Goal: Task Accomplishment & Management: Complete application form

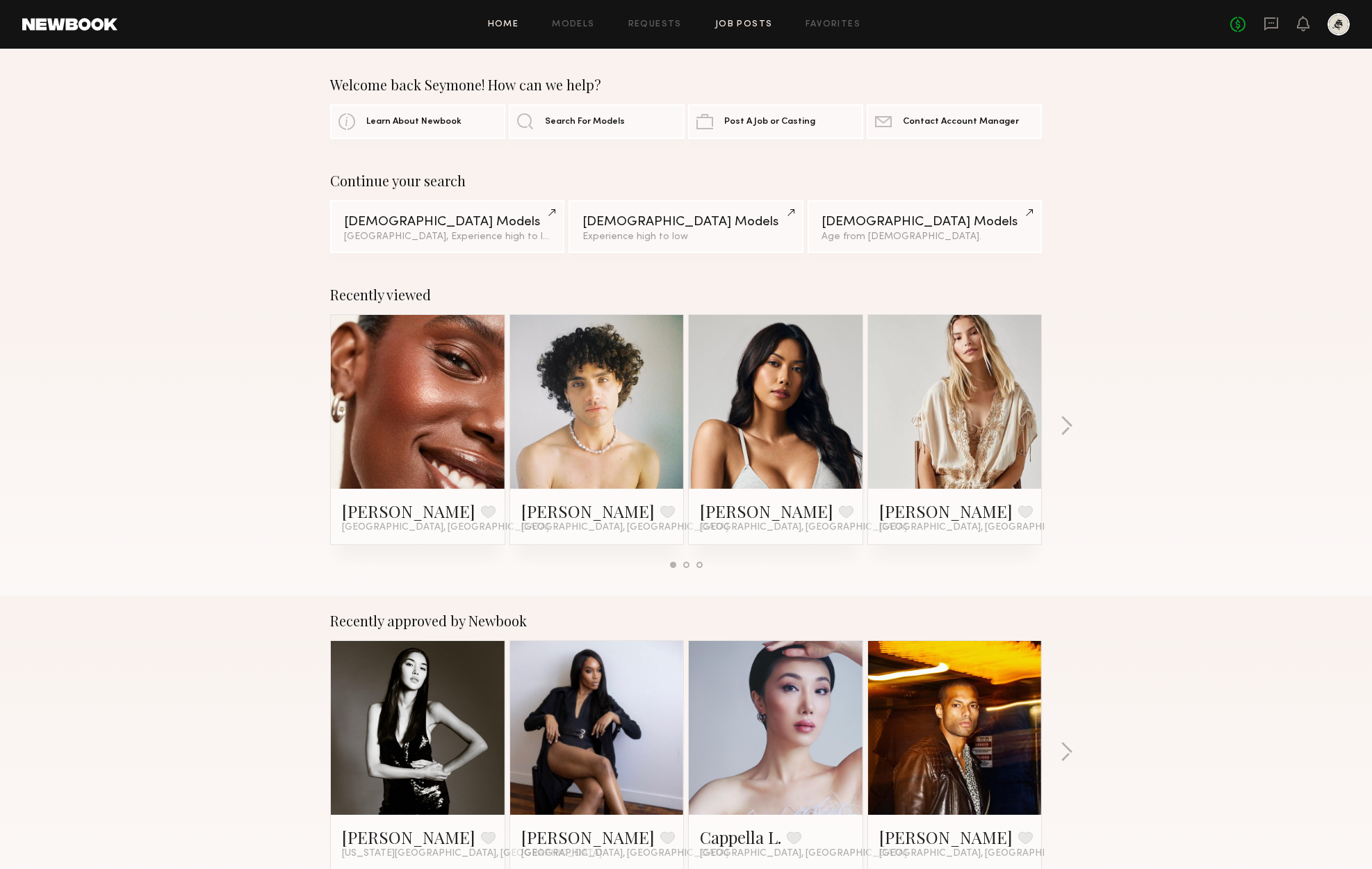
click at [747, 27] on link "Job Posts" at bounding box center [744, 25] width 57 height 9
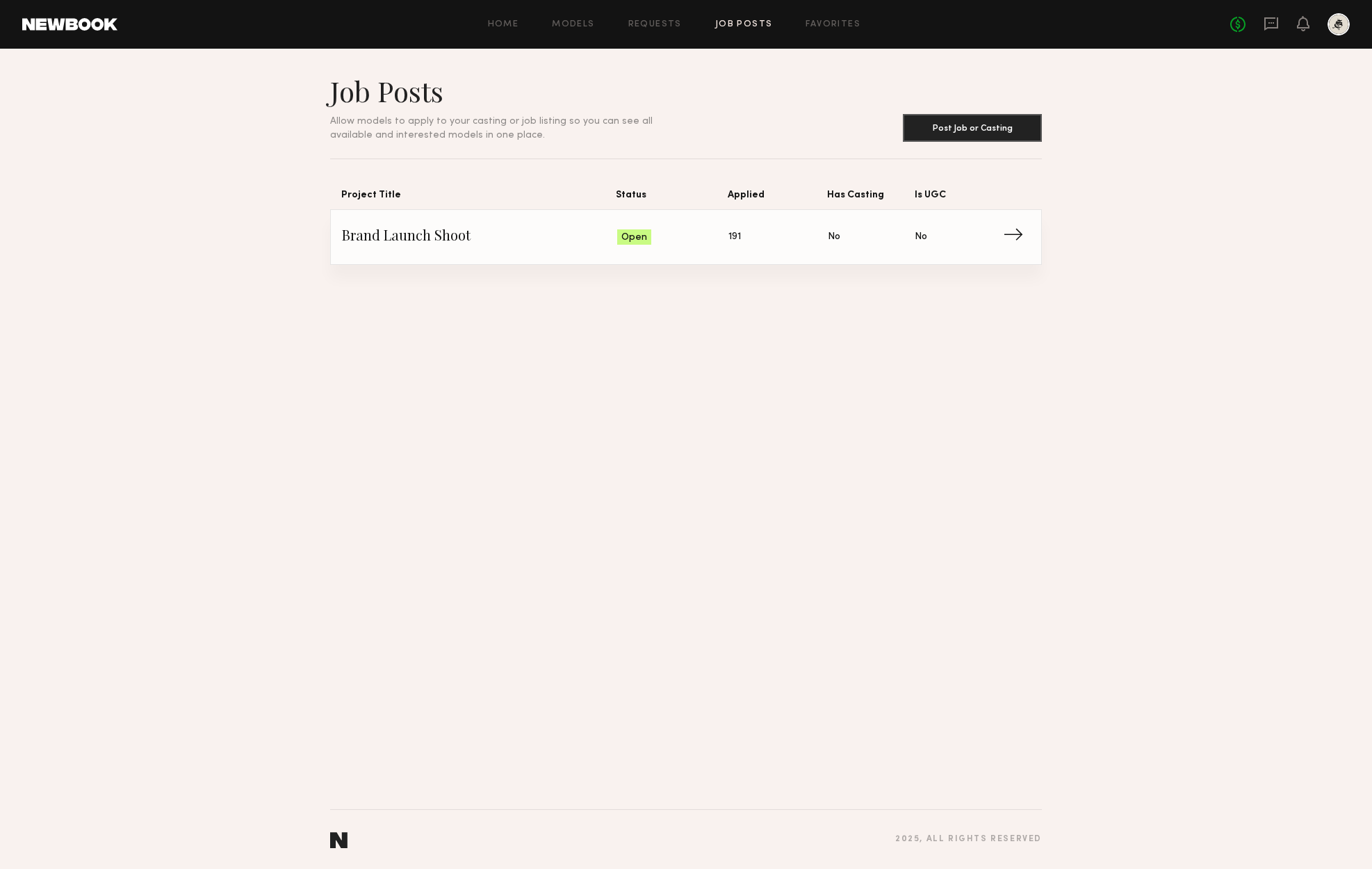
click at [445, 241] on span "Brand Launch Shoot" at bounding box center [479, 237] width 276 height 21
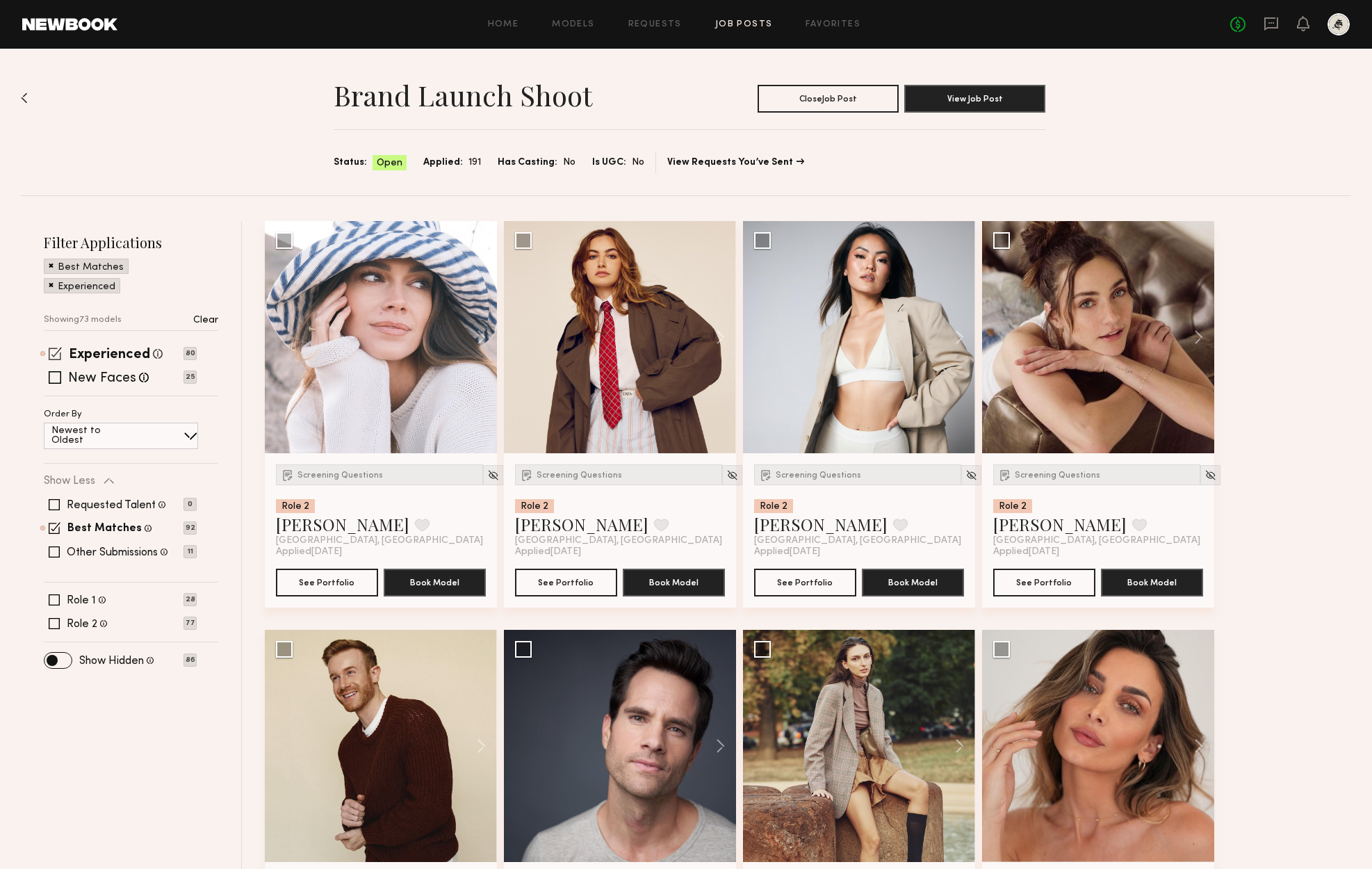
click at [61, 351] on span at bounding box center [55, 353] width 13 height 13
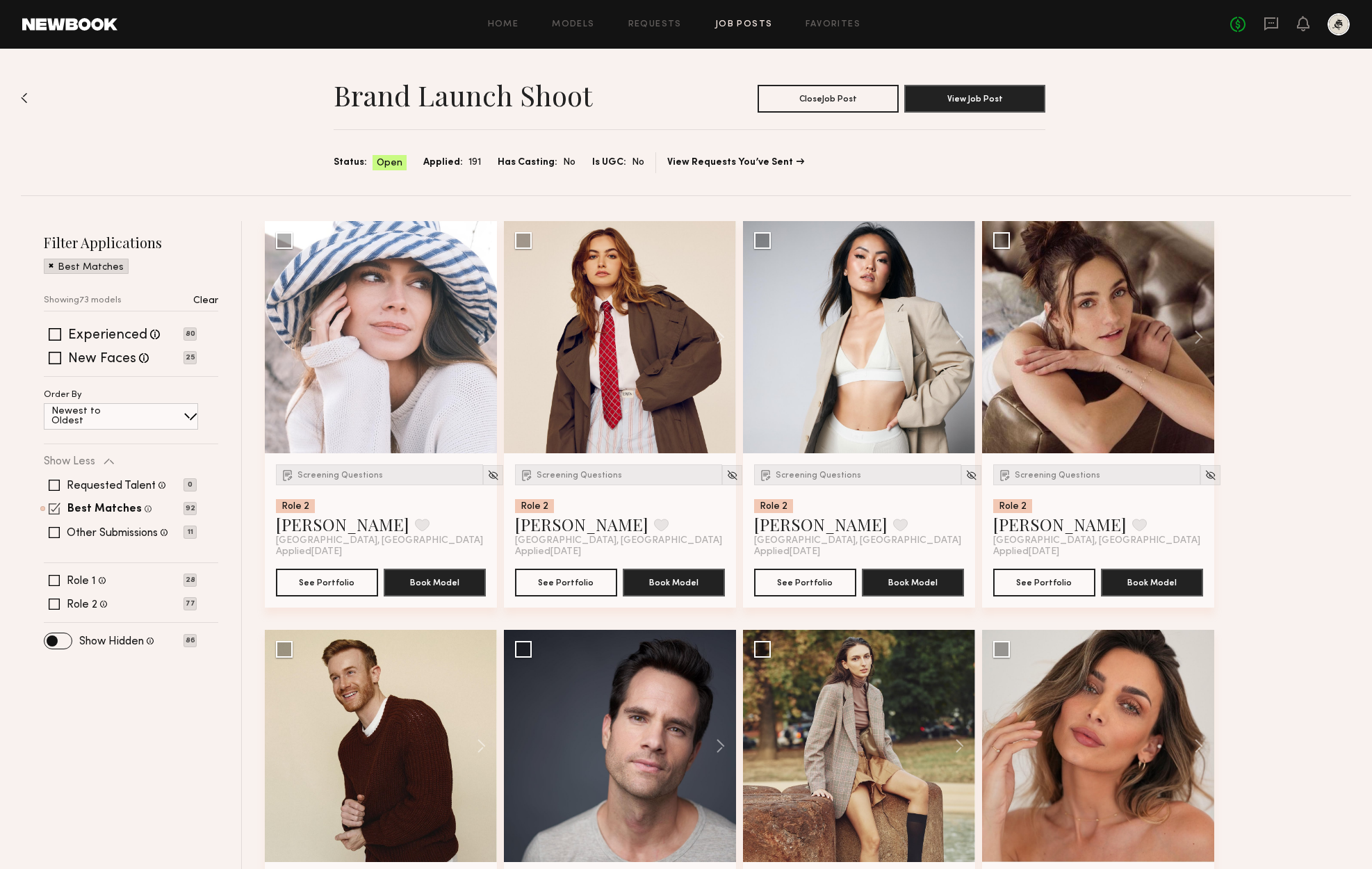
click at [64, 511] on div "Best Matches Models shown below match all requirements specified in your job po…" at bounding box center [120, 508] width 153 height 11
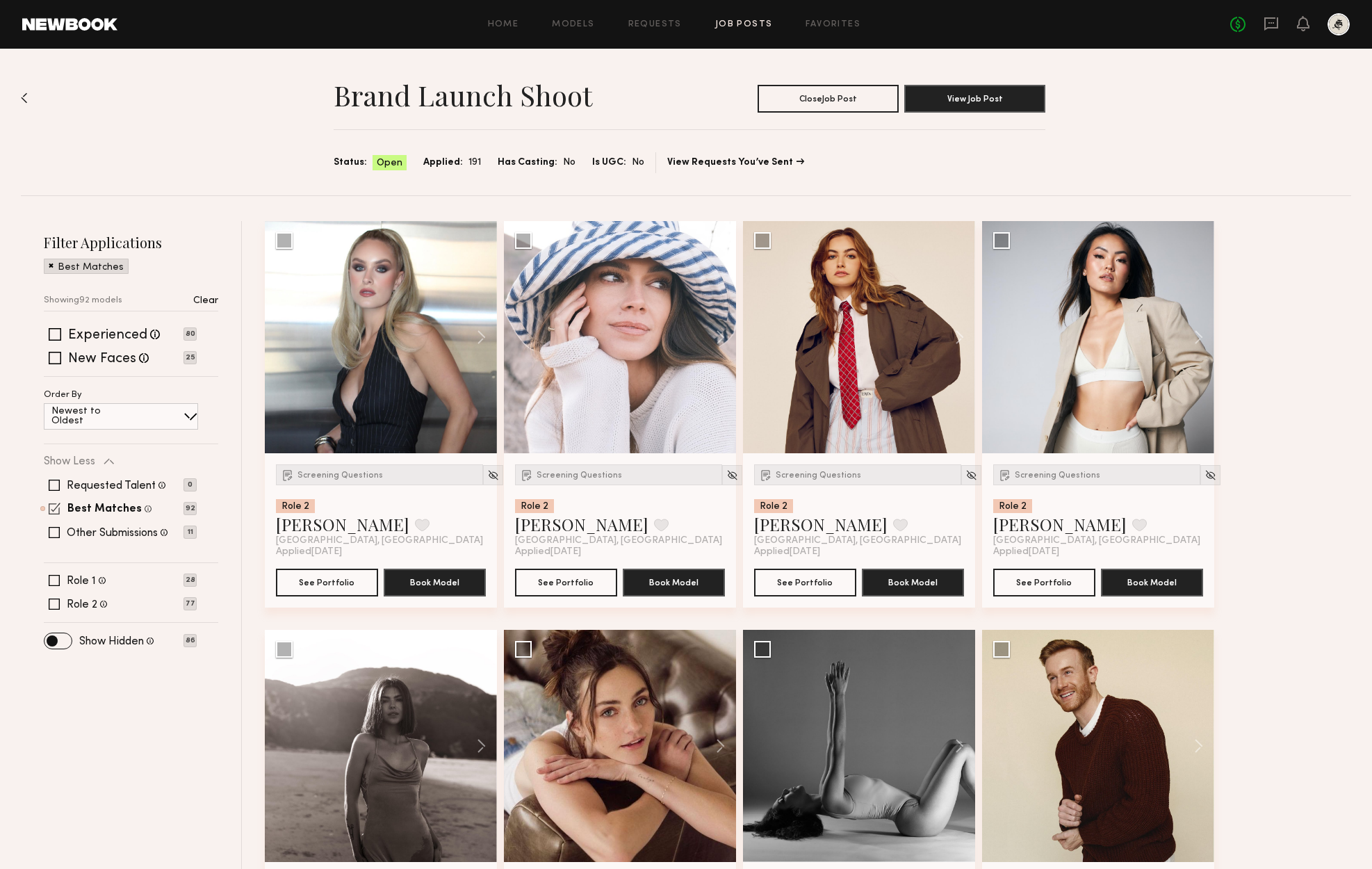
click at [52, 508] on span at bounding box center [55, 508] width 12 height 12
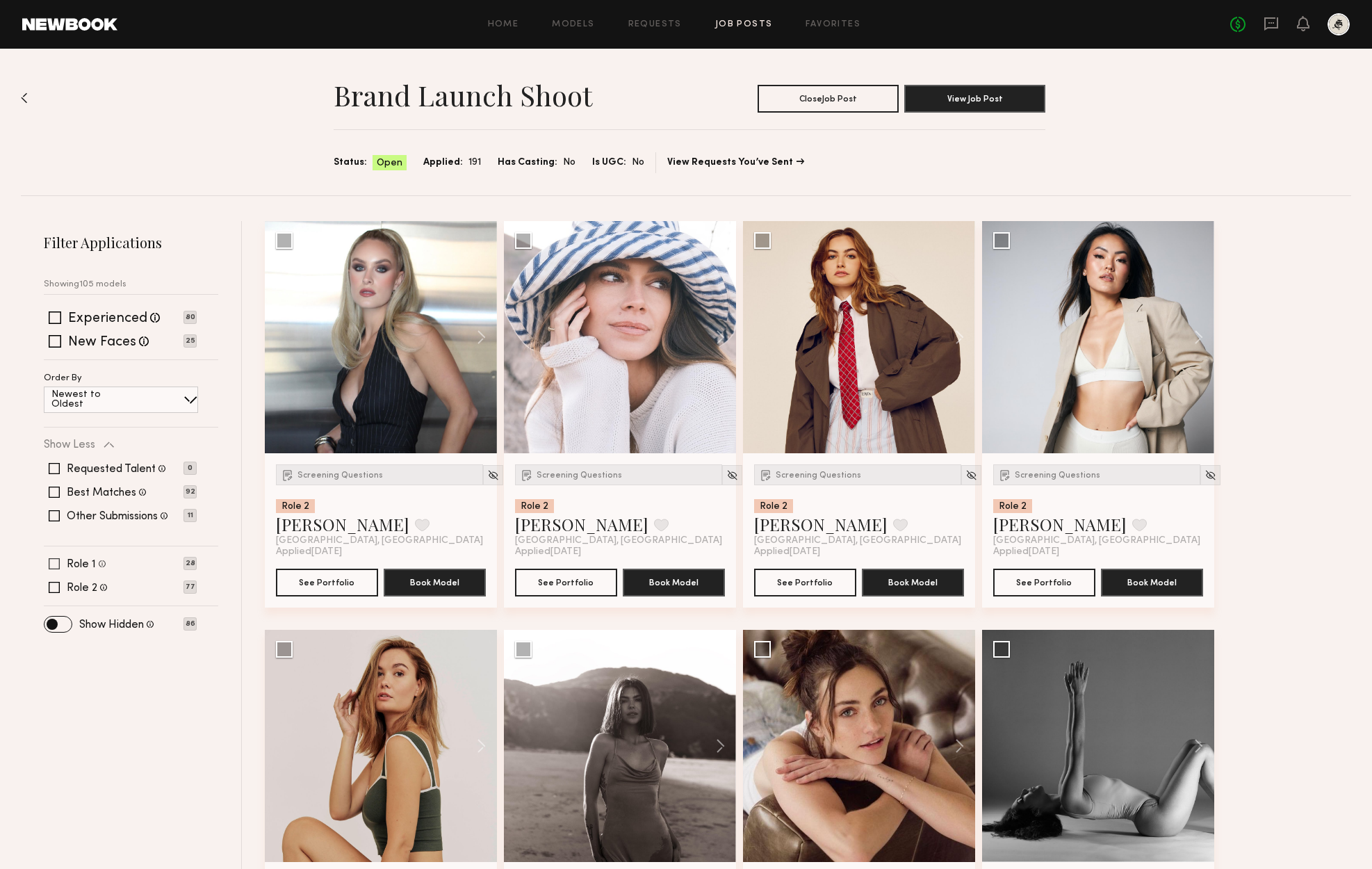
click at [82, 564] on label "Role 1" at bounding box center [81, 564] width 29 height 11
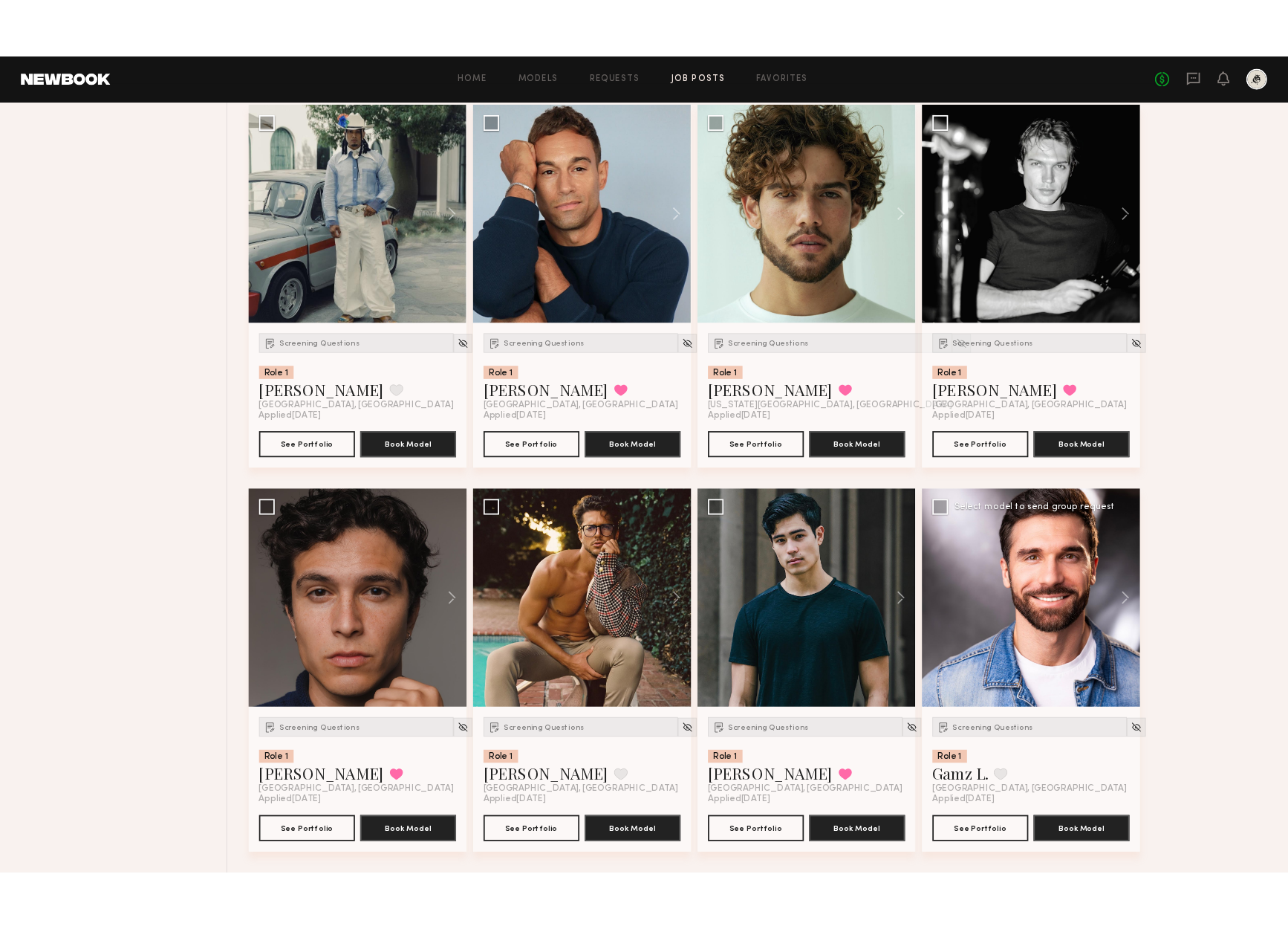
scroll to position [2366, 0]
